Goal: Find specific page/section: Find specific page/section

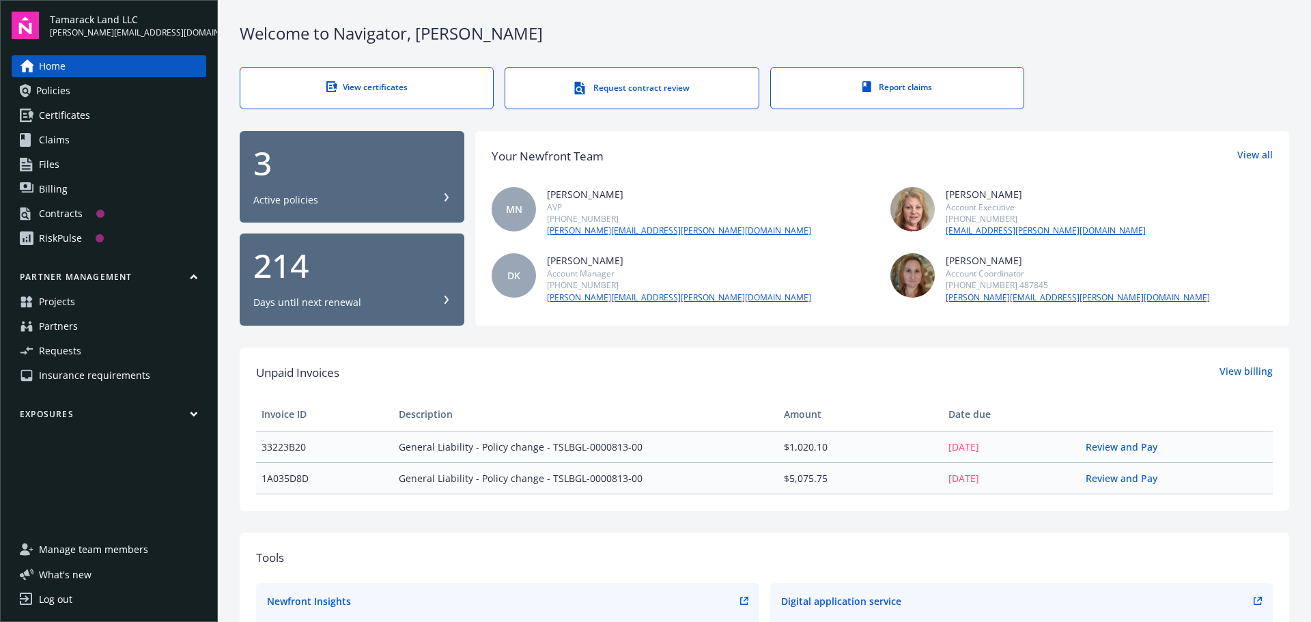
click at [55, 300] on span "Projects" at bounding box center [57, 302] width 36 height 22
